Goal: Task Accomplishment & Management: Manage account settings

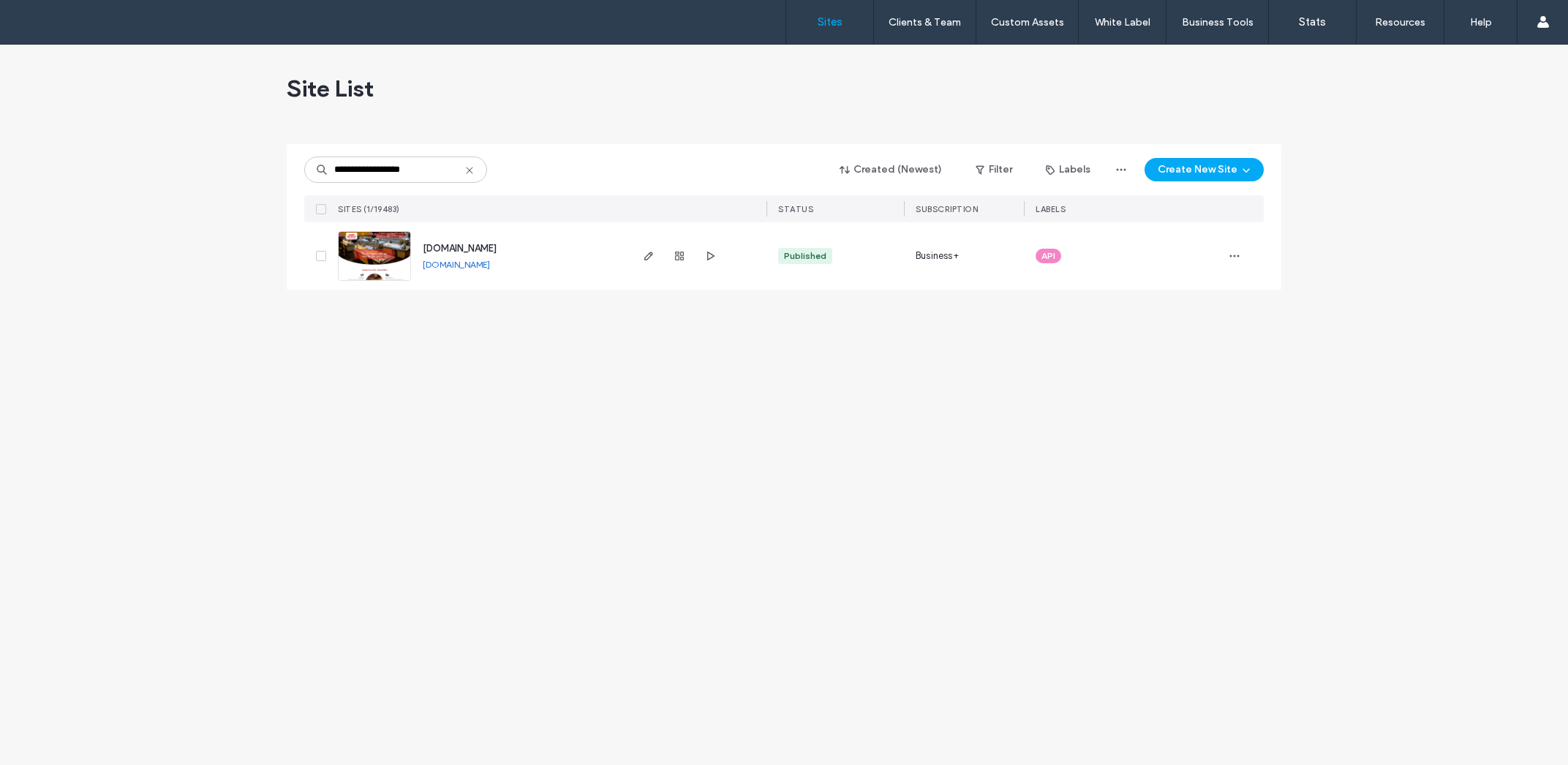
type input "**********"
click at [477, 242] on div "www.eat.eastbuffetatx.site" at bounding box center [460, 249] width 74 height 14
click at [476, 251] on span "www.eat.eastbuffetatx.site" at bounding box center [460, 248] width 74 height 11
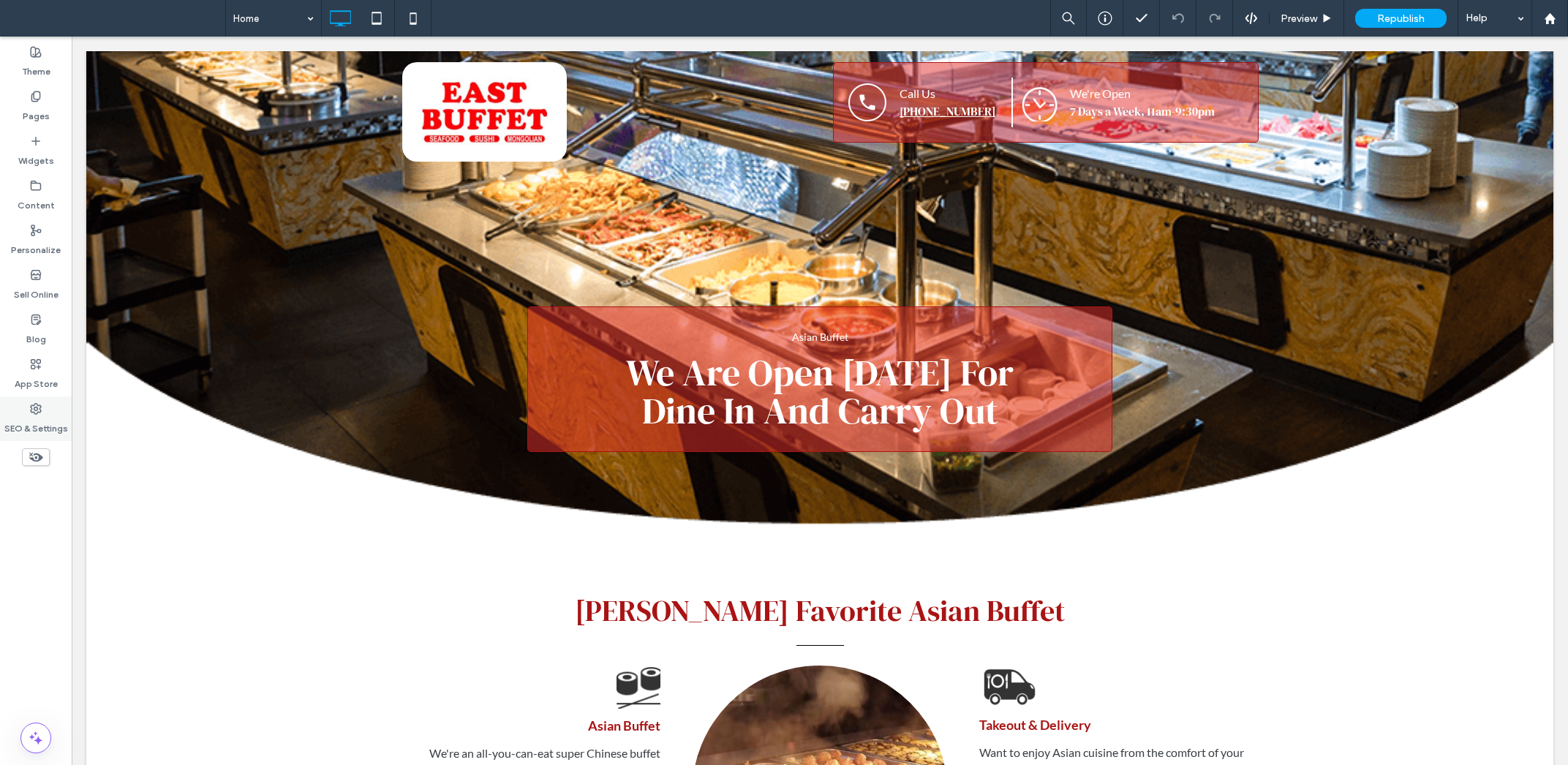
click at [43, 414] on div "SEO & Settings" at bounding box center [35, 418] width 72 height 44
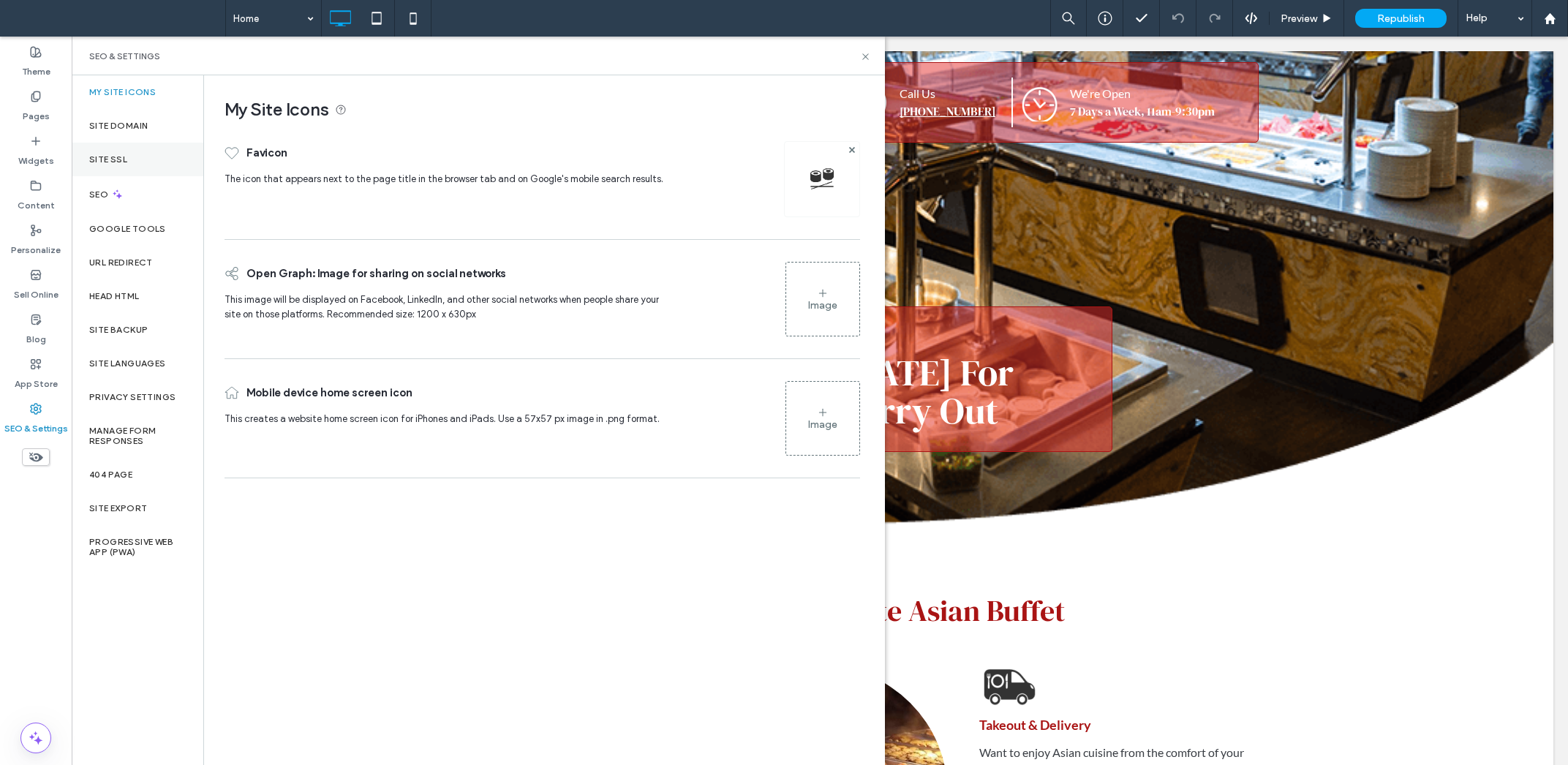
click at [122, 151] on div "Site SSL" at bounding box center [137, 159] width 131 height 34
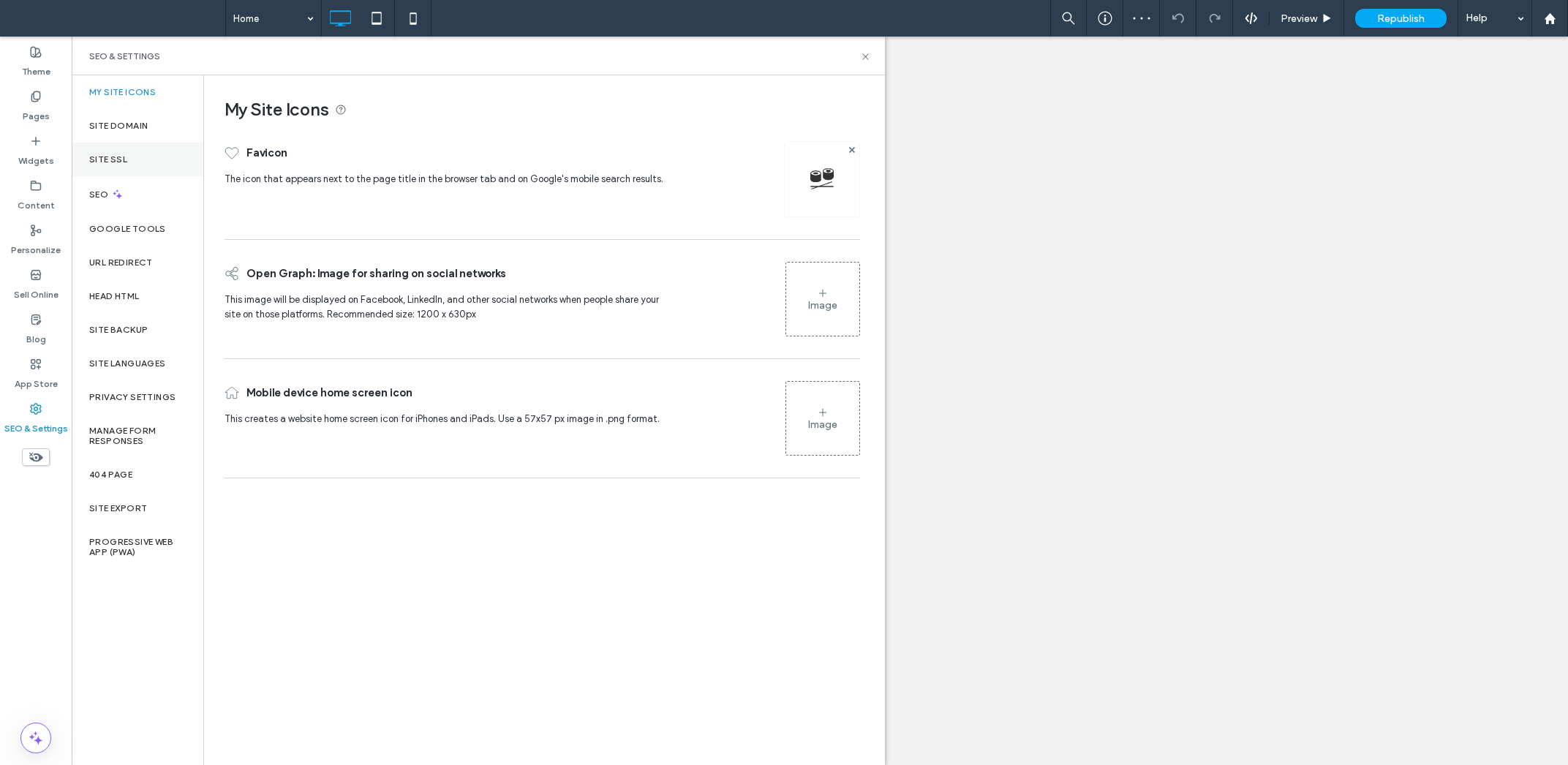
click at [118, 161] on label "Site SSL" at bounding box center [108, 159] width 38 height 10
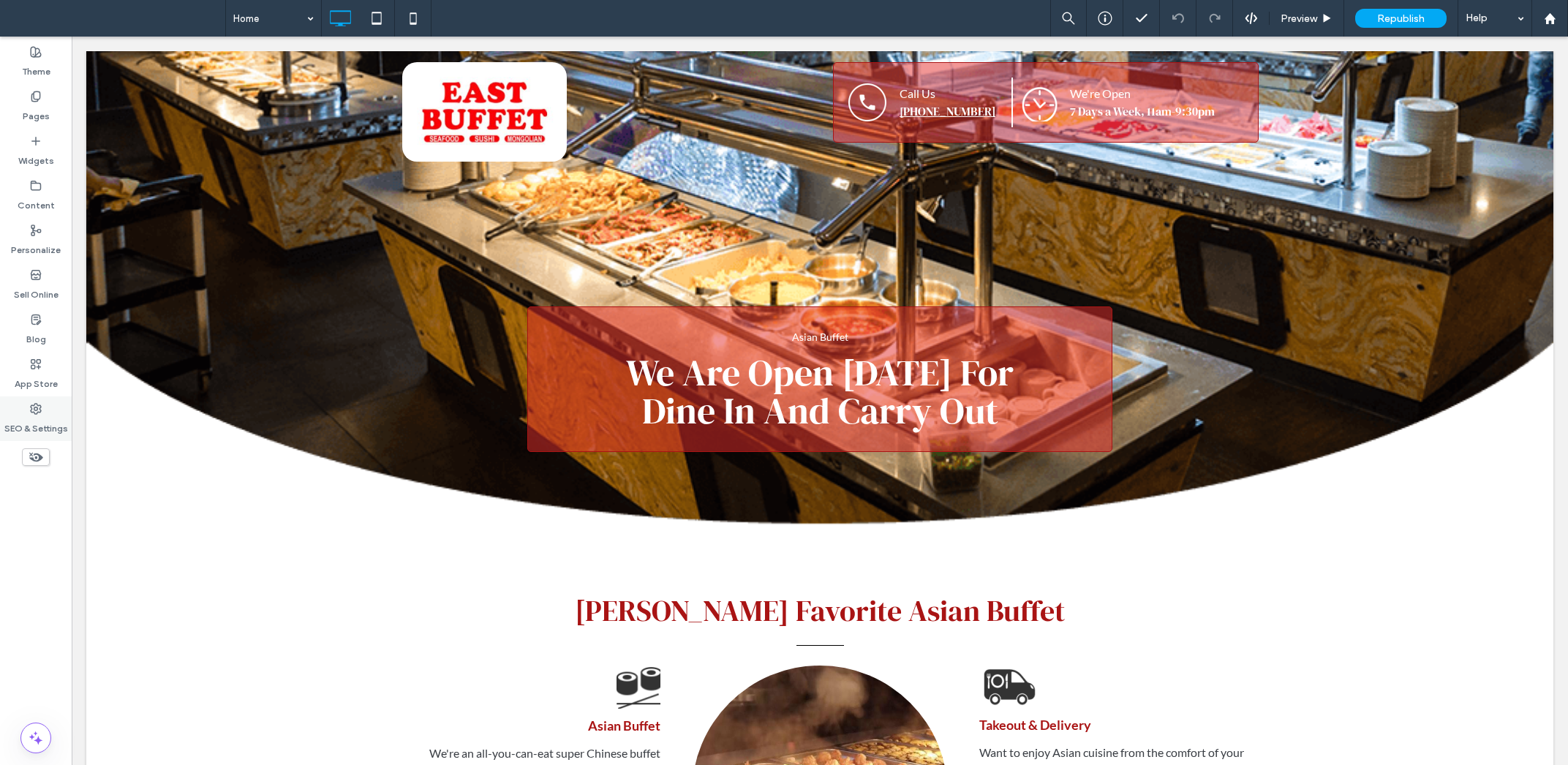
click at [51, 410] on div "SEO & Settings" at bounding box center [35, 418] width 72 height 44
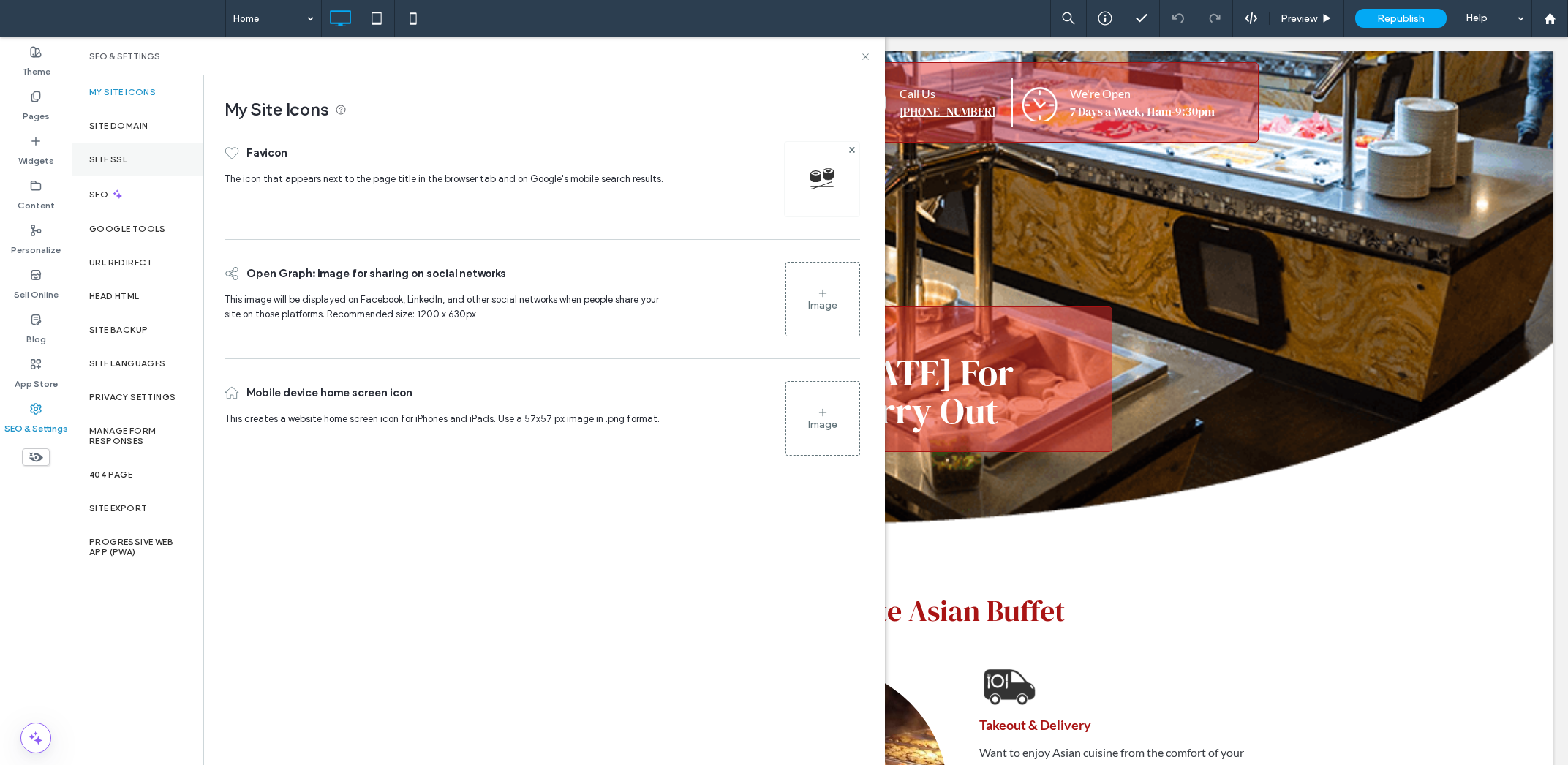
click at [131, 163] on div "Site SSL" at bounding box center [137, 159] width 131 height 34
